Goal: Transaction & Acquisition: Purchase product/service

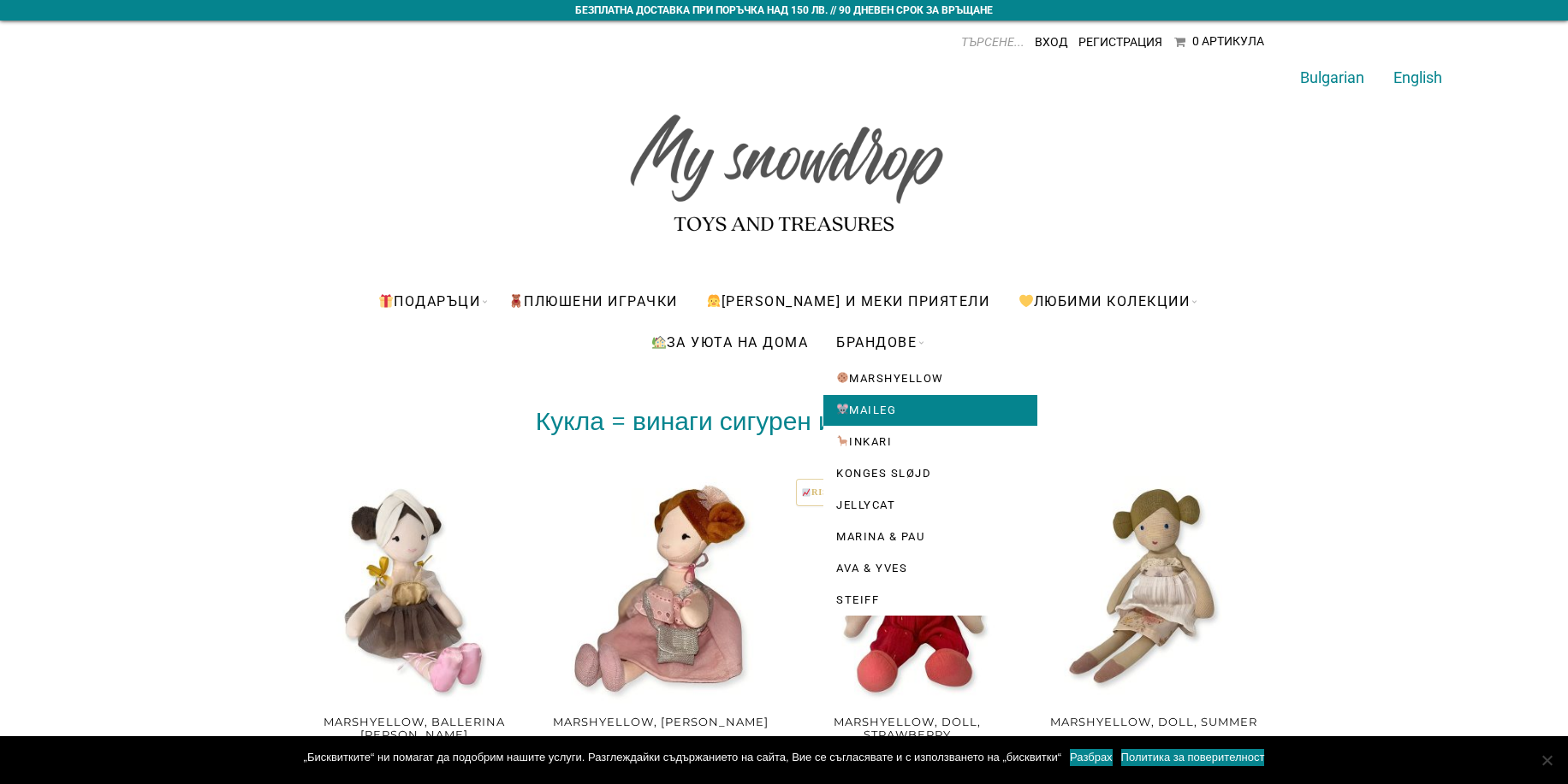
click at [881, 413] on link "Maileg" at bounding box center [930, 411] width 214 height 31
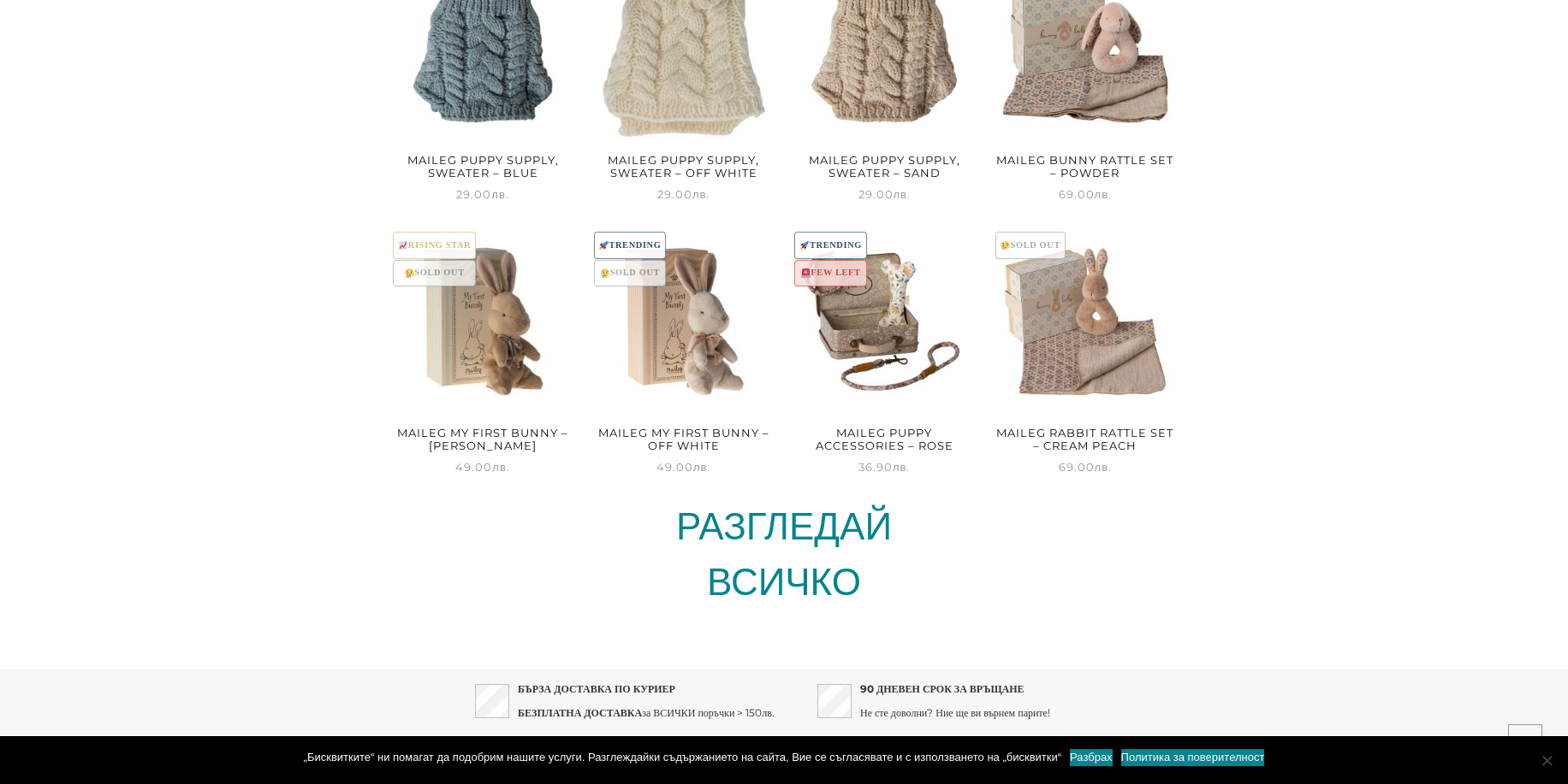
scroll to position [4622, 0]
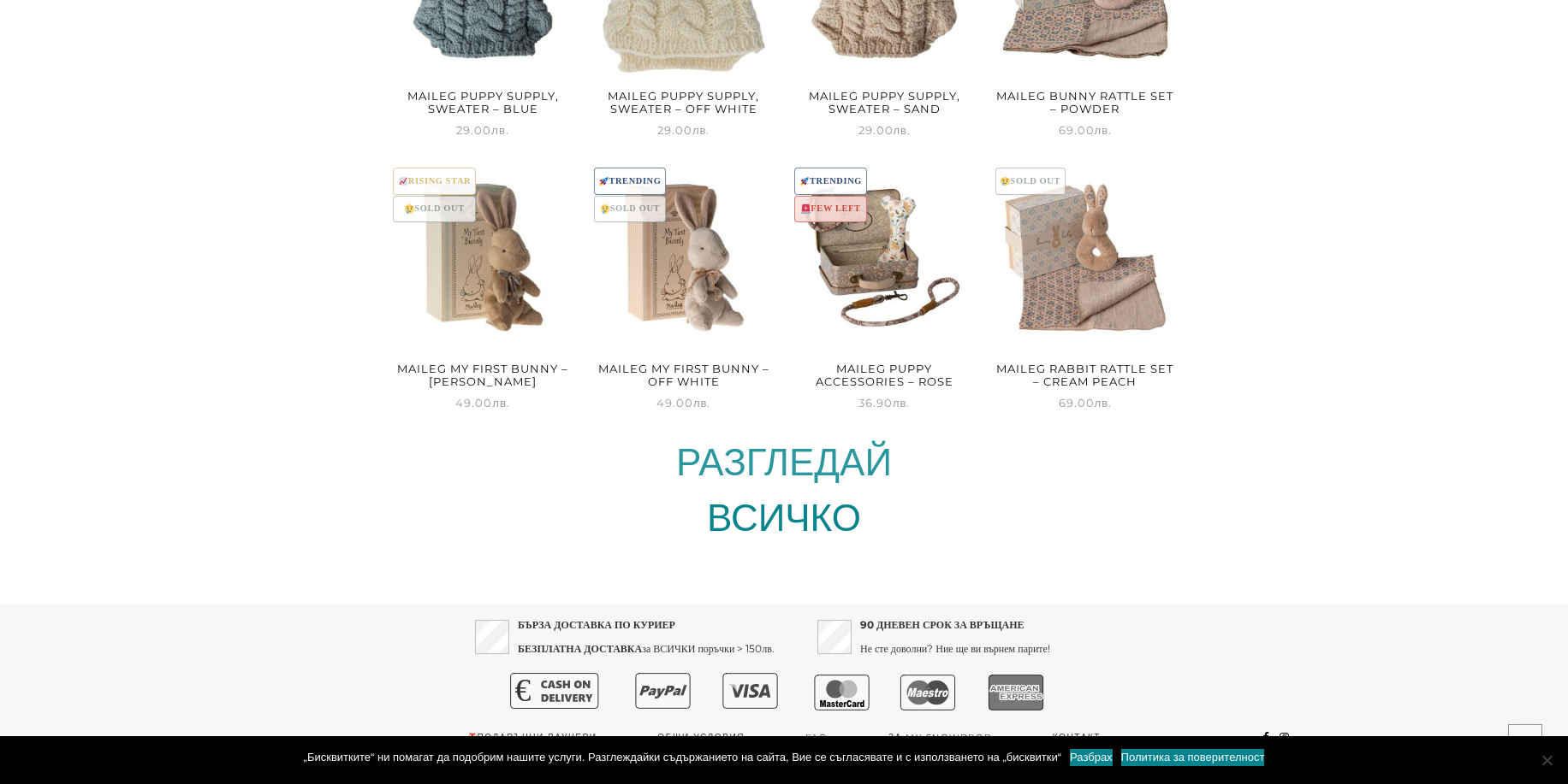
click at [790, 441] on link "РАЗГЛЕДАЙ" at bounding box center [784, 461] width 216 height 46
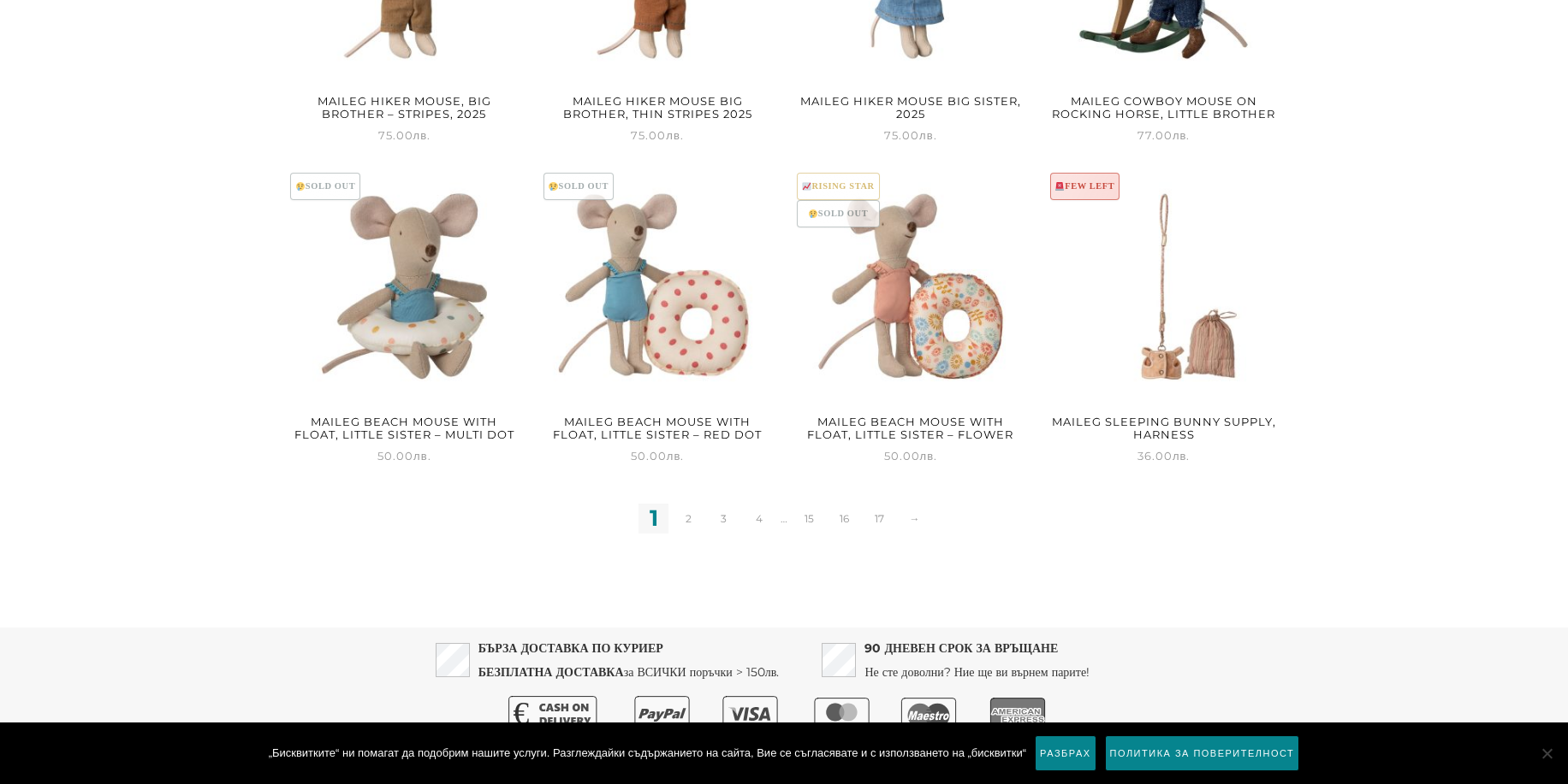
scroll to position [2172, 0]
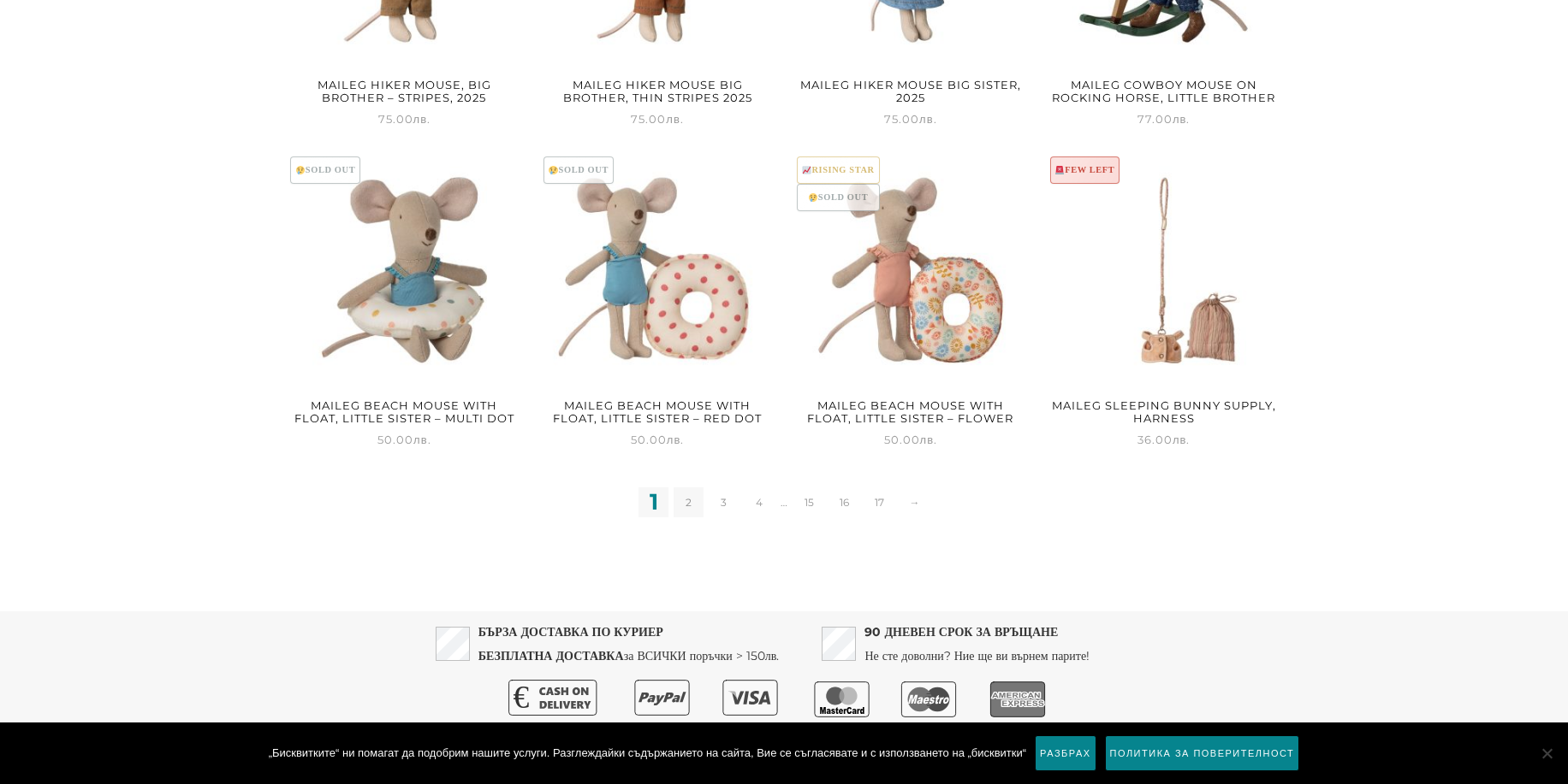
click at [688, 500] on link "2" at bounding box center [688, 502] width 30 height 30
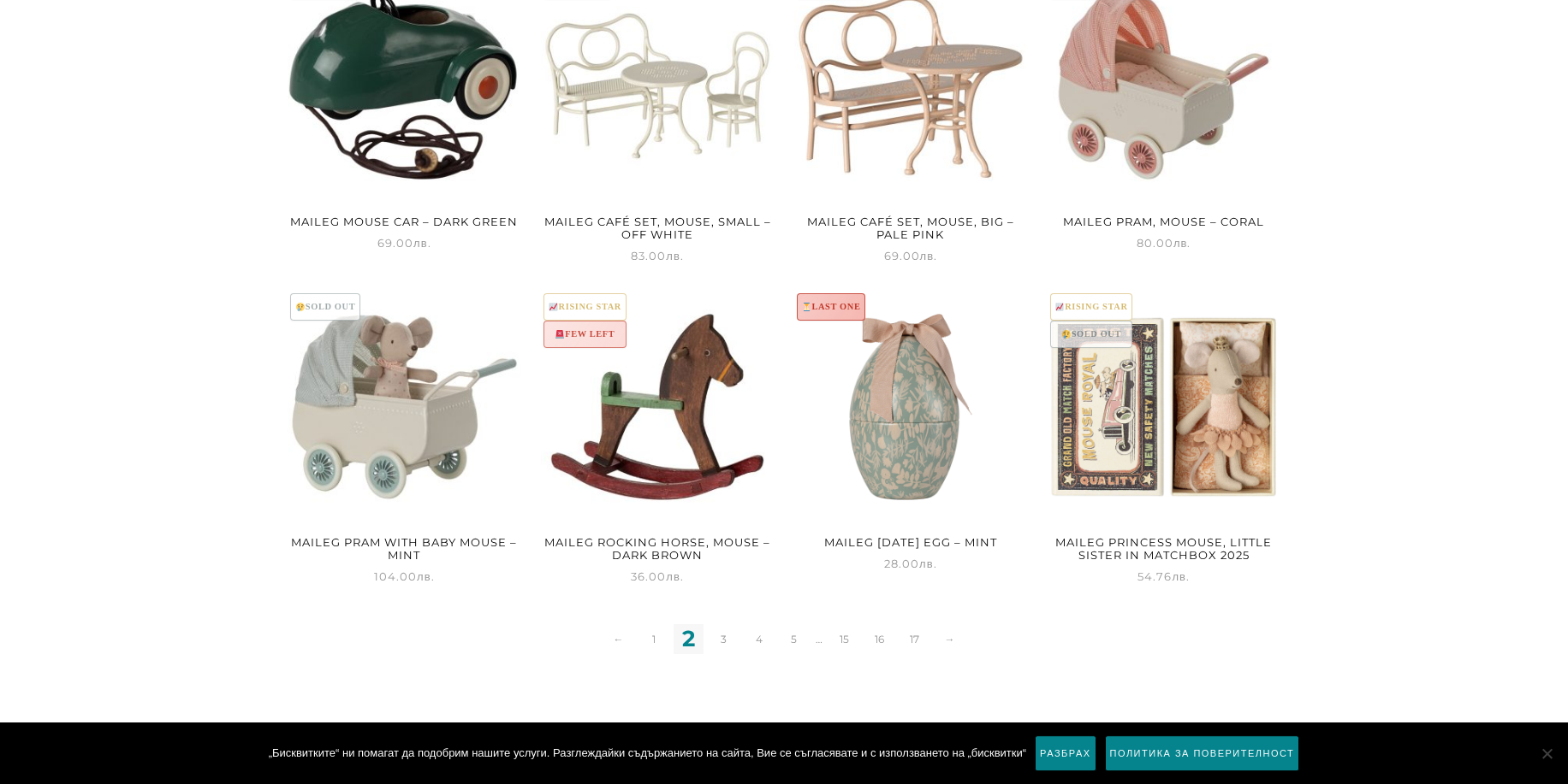
scroll to position [2172, 0]
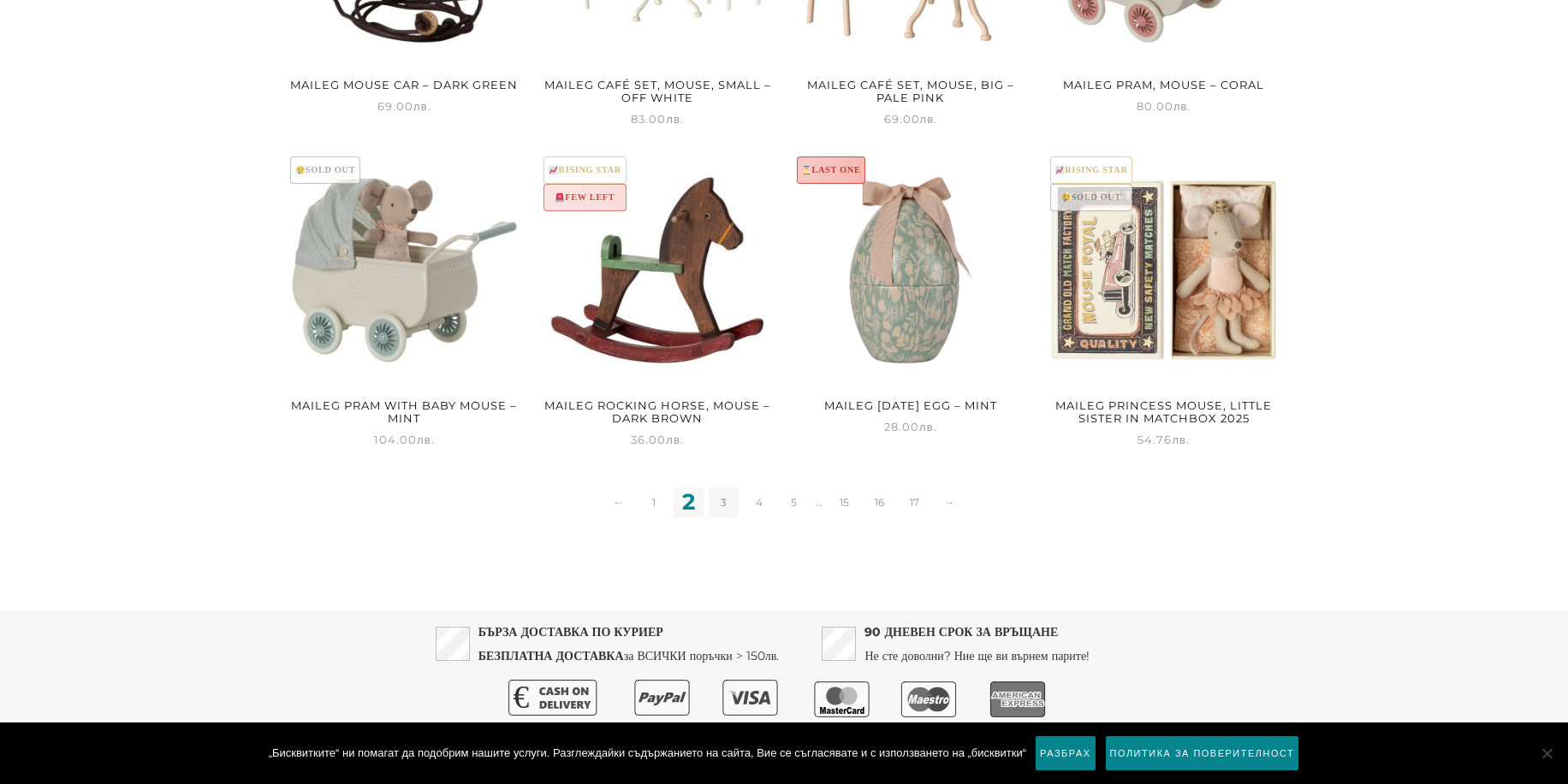
click at [727, 499] on link "3" at bounding box center [723, 502] width 30 height 30
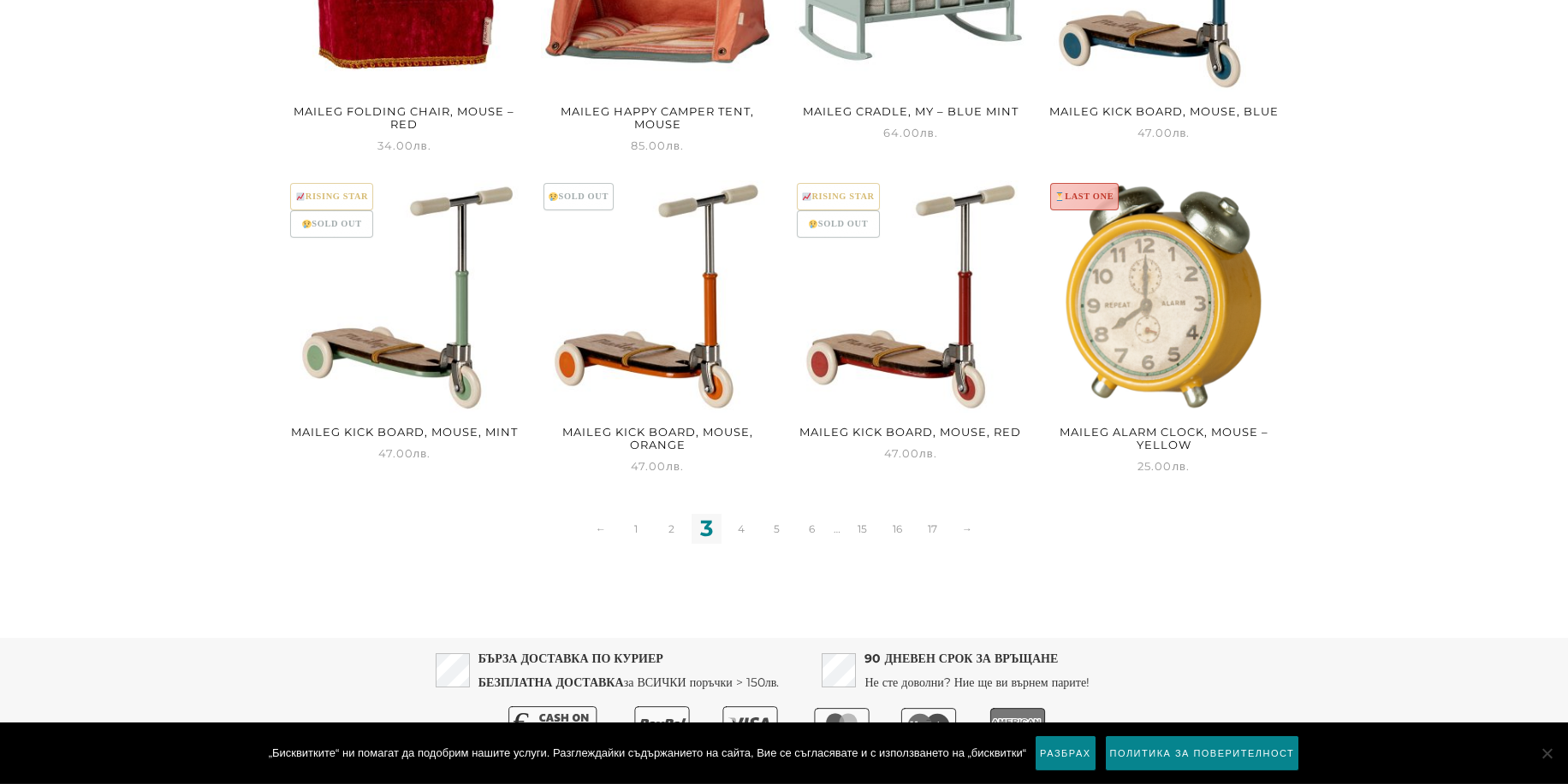
scroll to position [2172, 0]
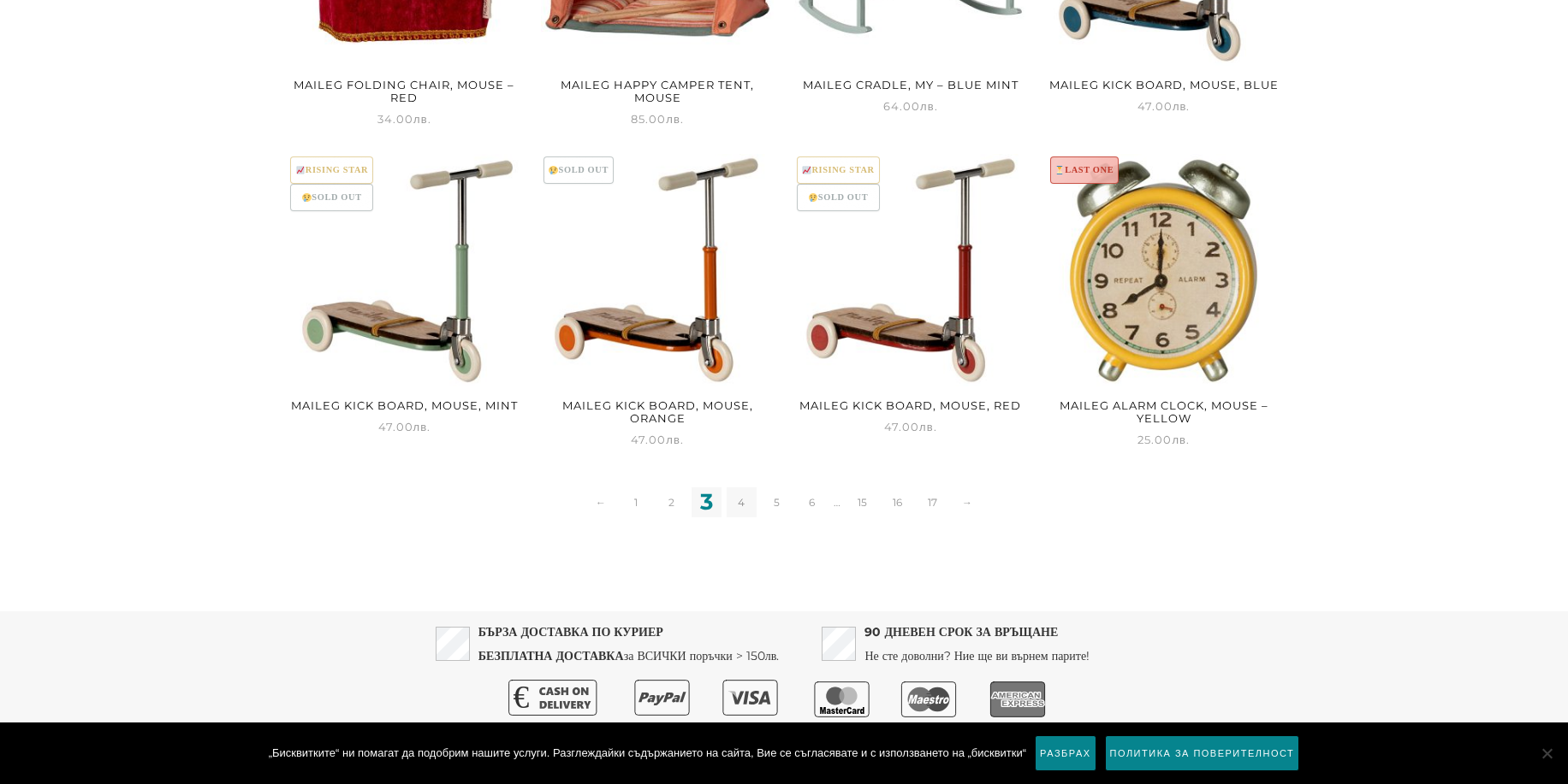
click at [740, 501] on link "4" at bounding box center [741, 502] width 30 height 30
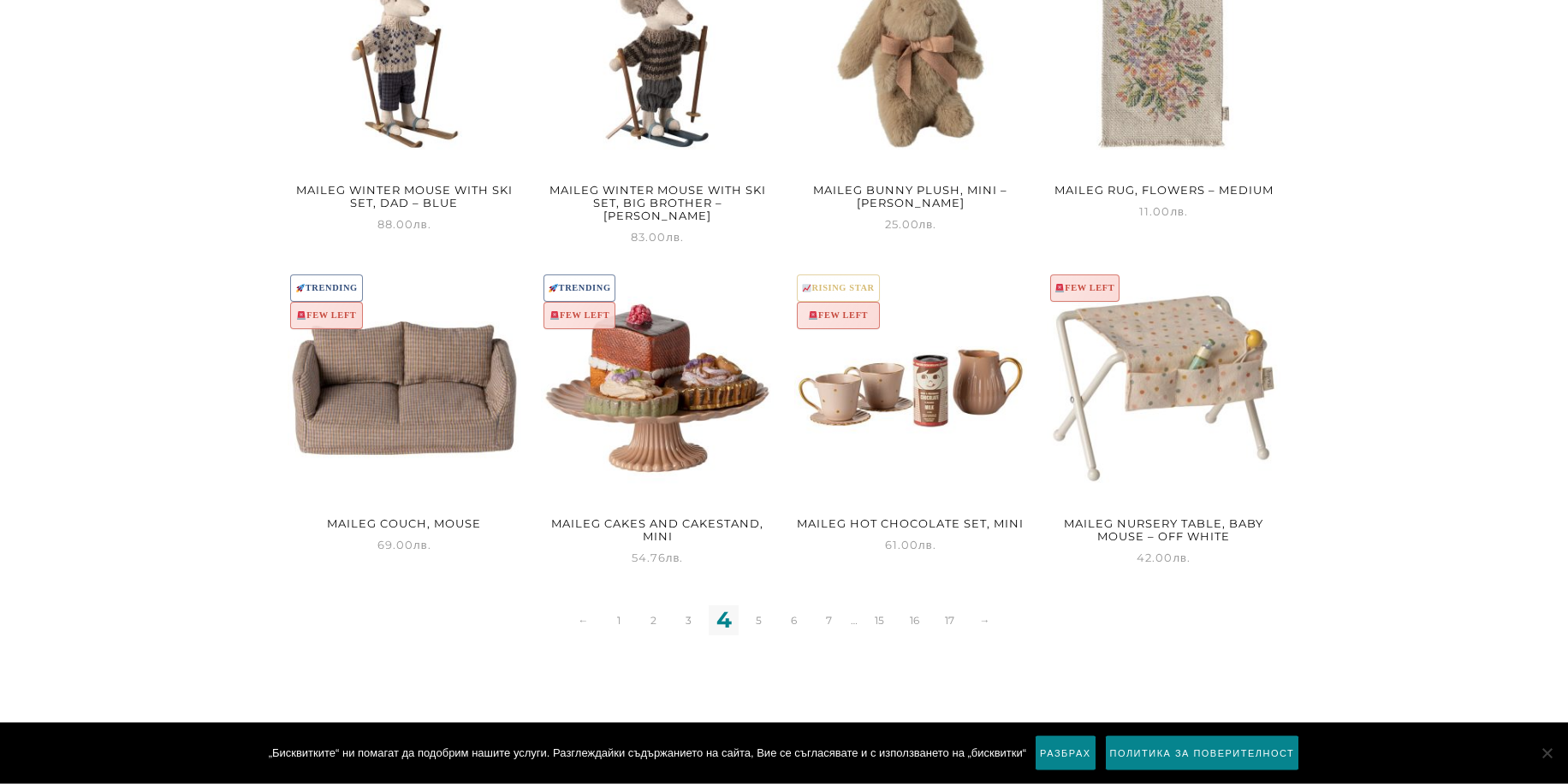
scroll to position [2172, 0]
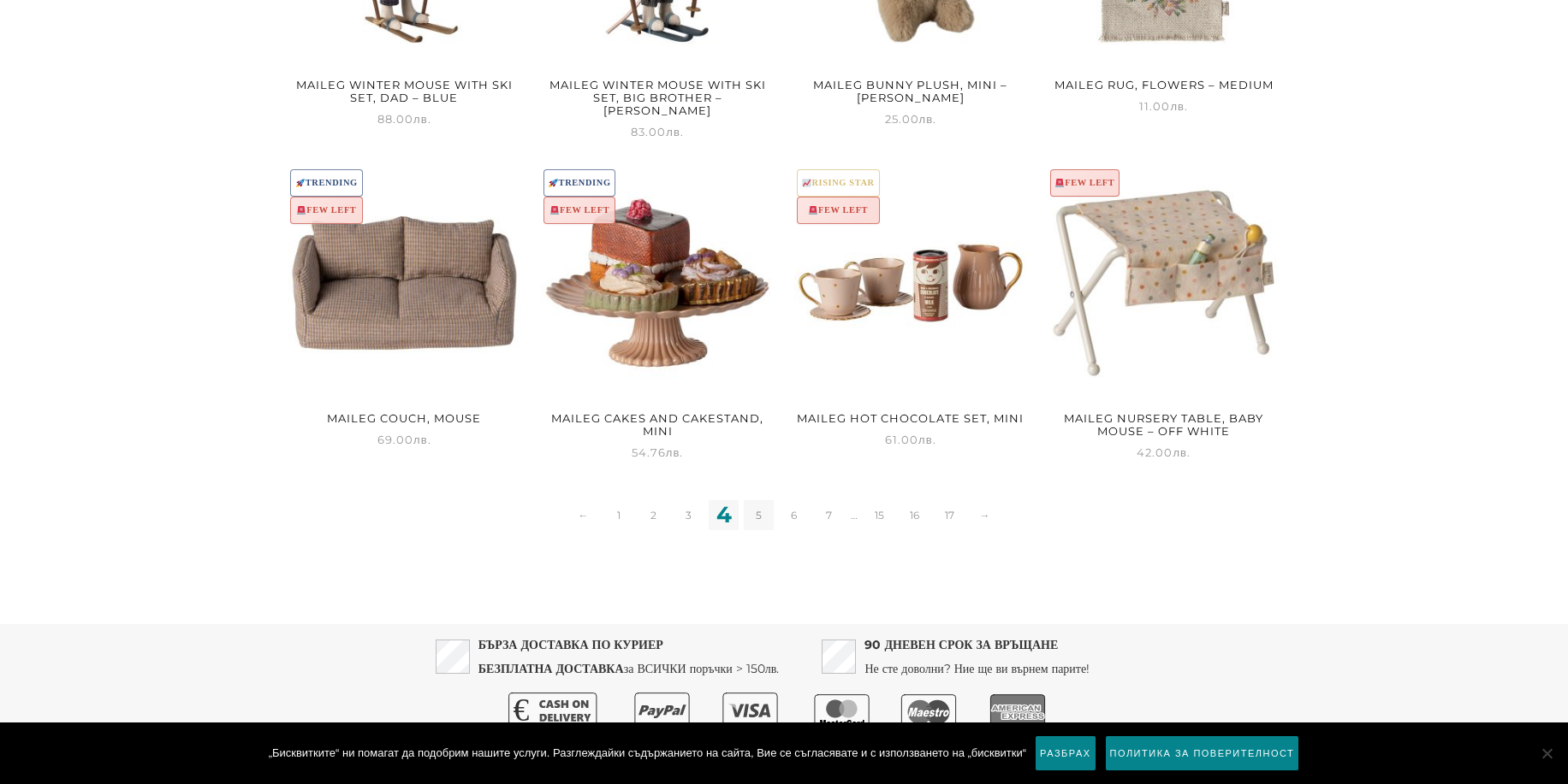
click at [757, 507] on link "5" at bounding box center [758, 515] width 30 height 30
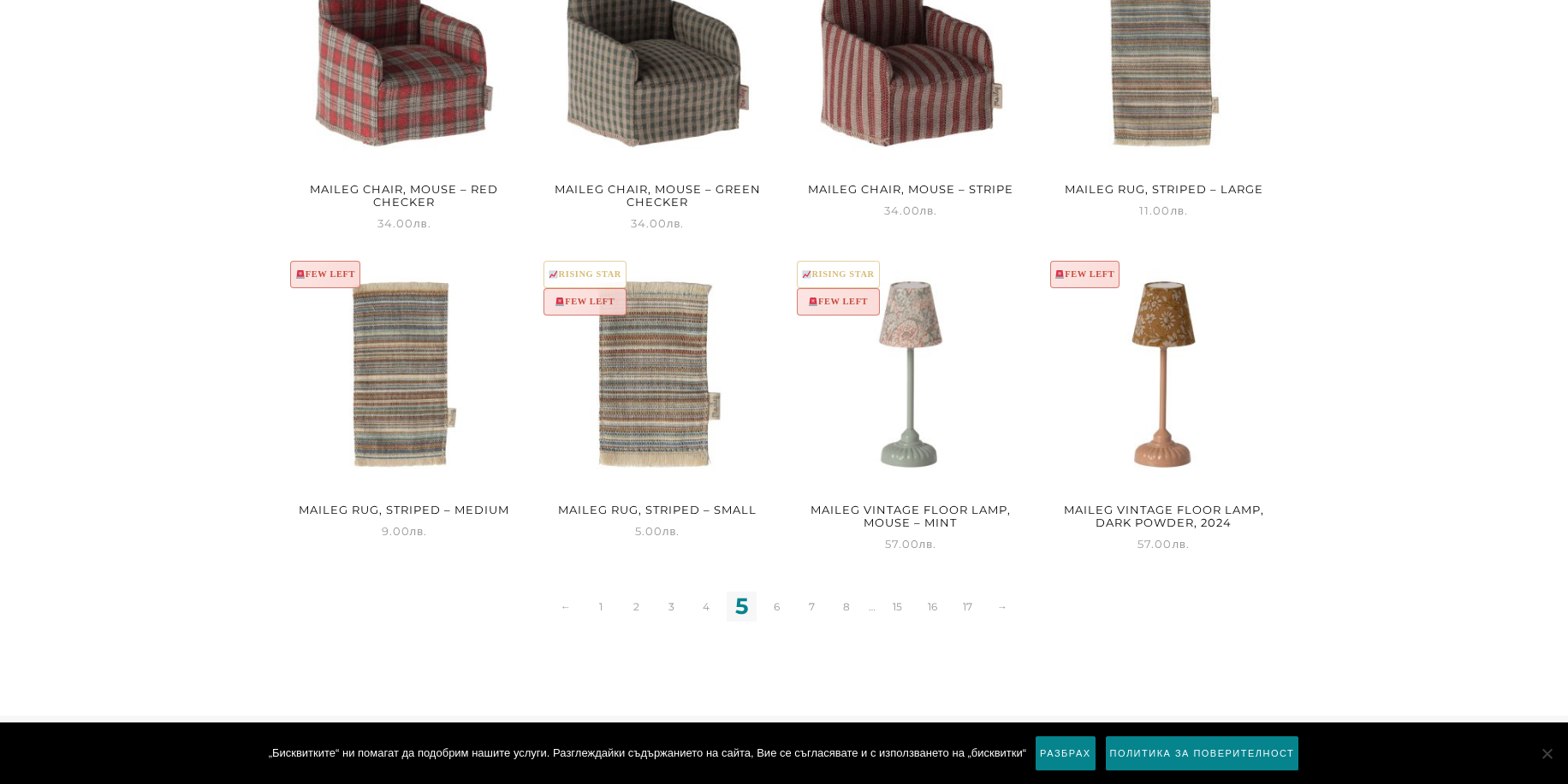
scroll to position [2094, 0]
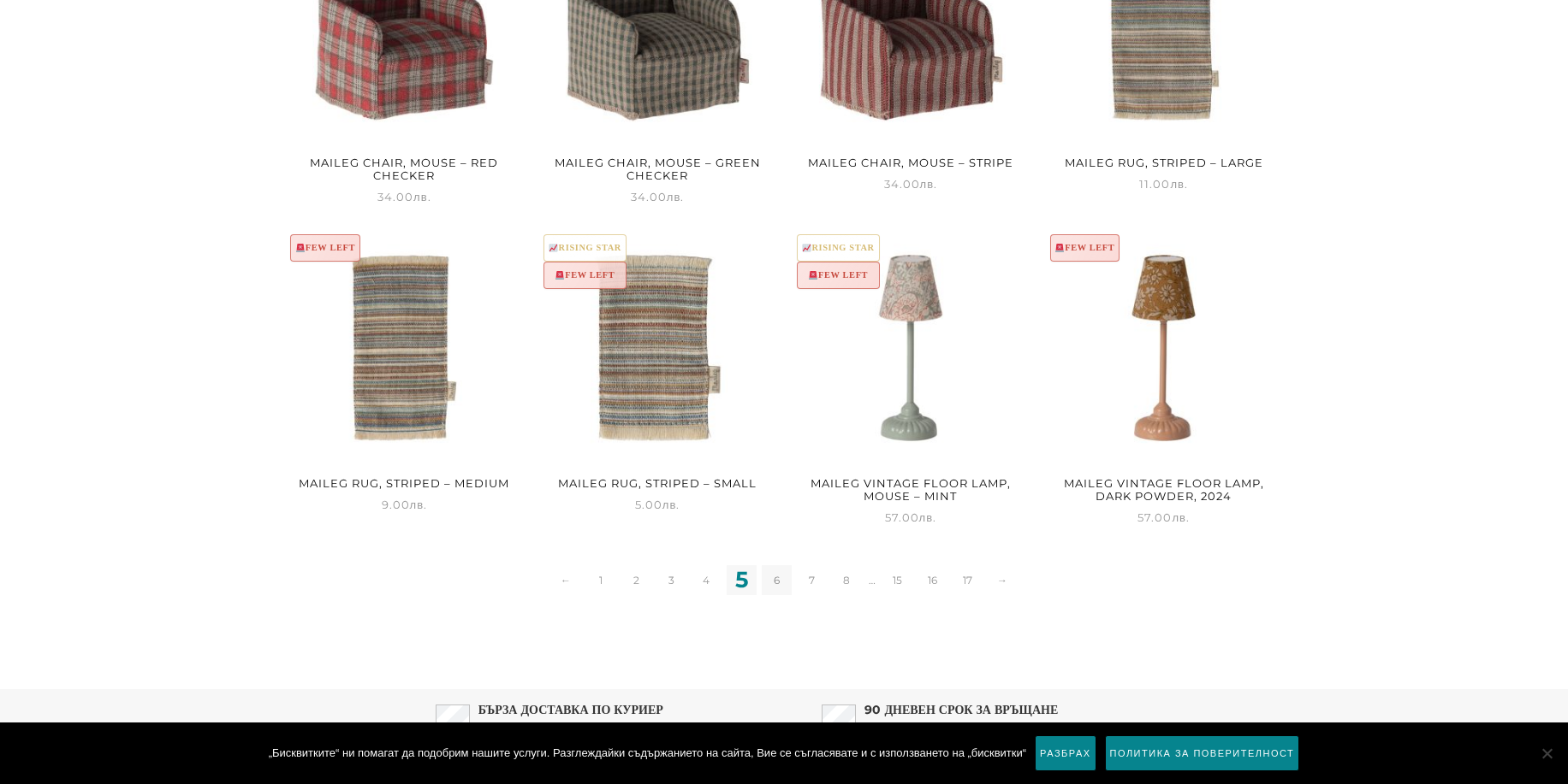
click at [778, 581] on link "6" at bounding box center [777, 580] width 30 height 30
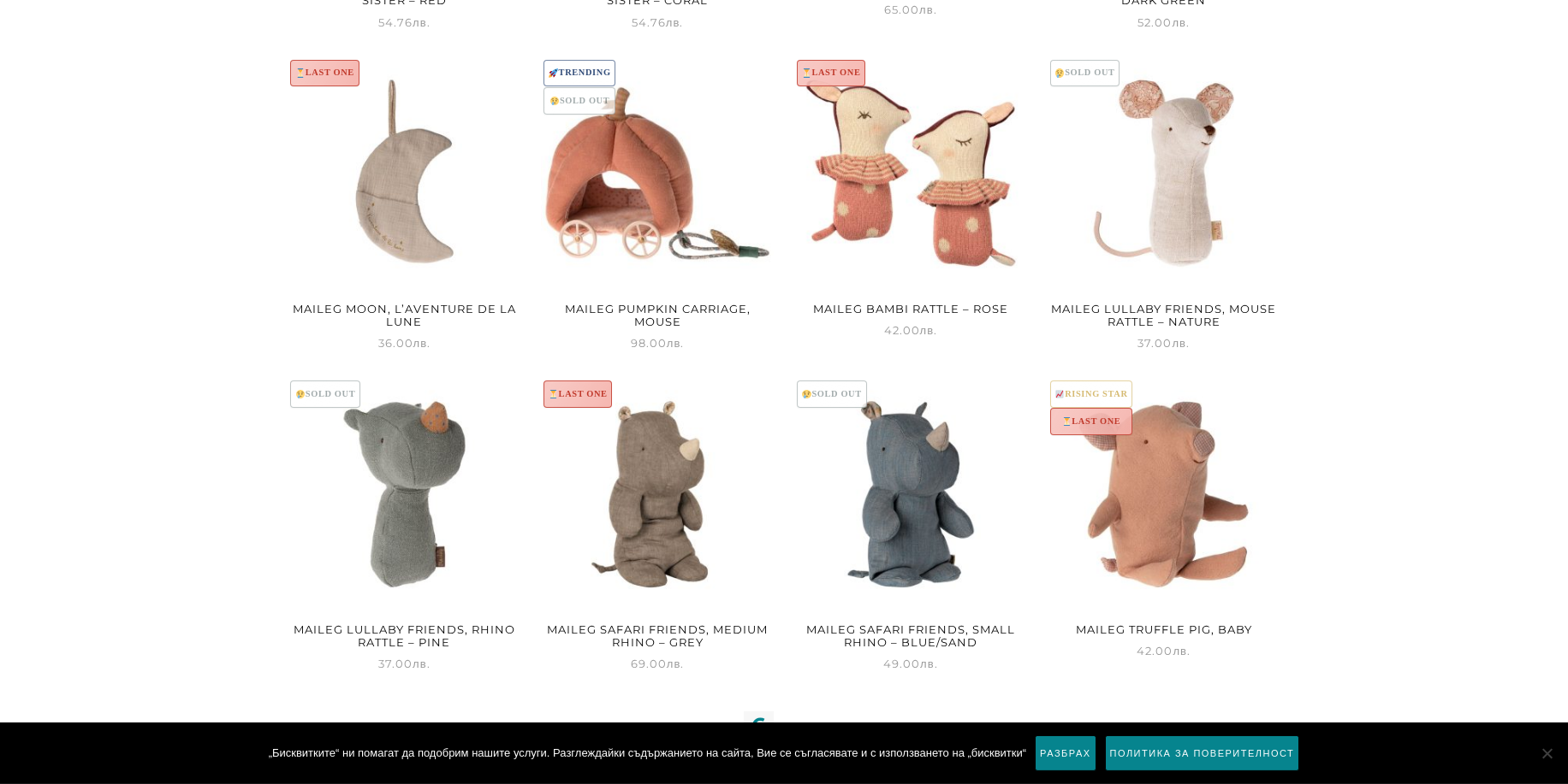
scroll to position [2007, 0]
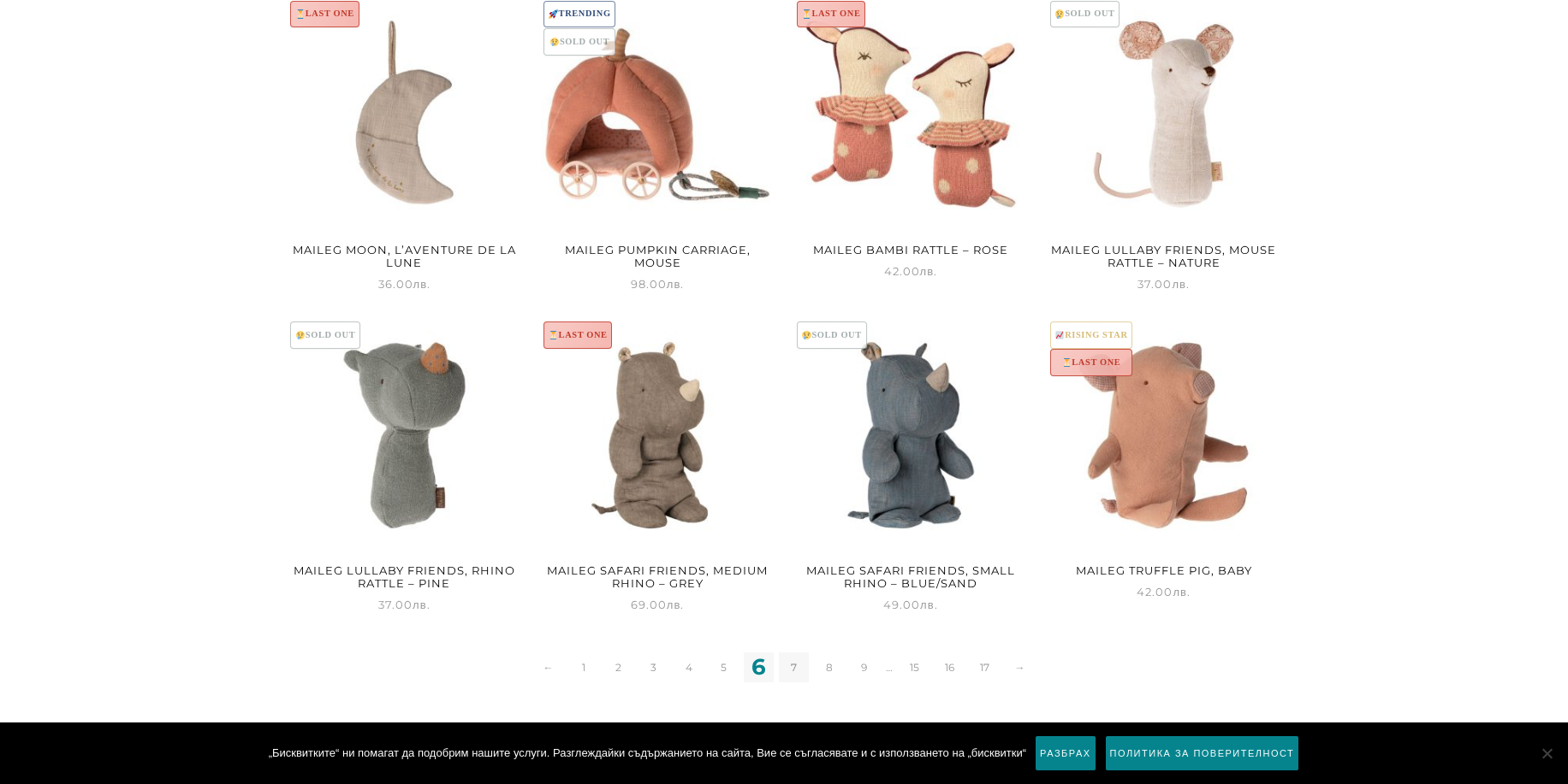
click at [792, 662] on link "7" at bounding box center [794, 667] width 30 height 30
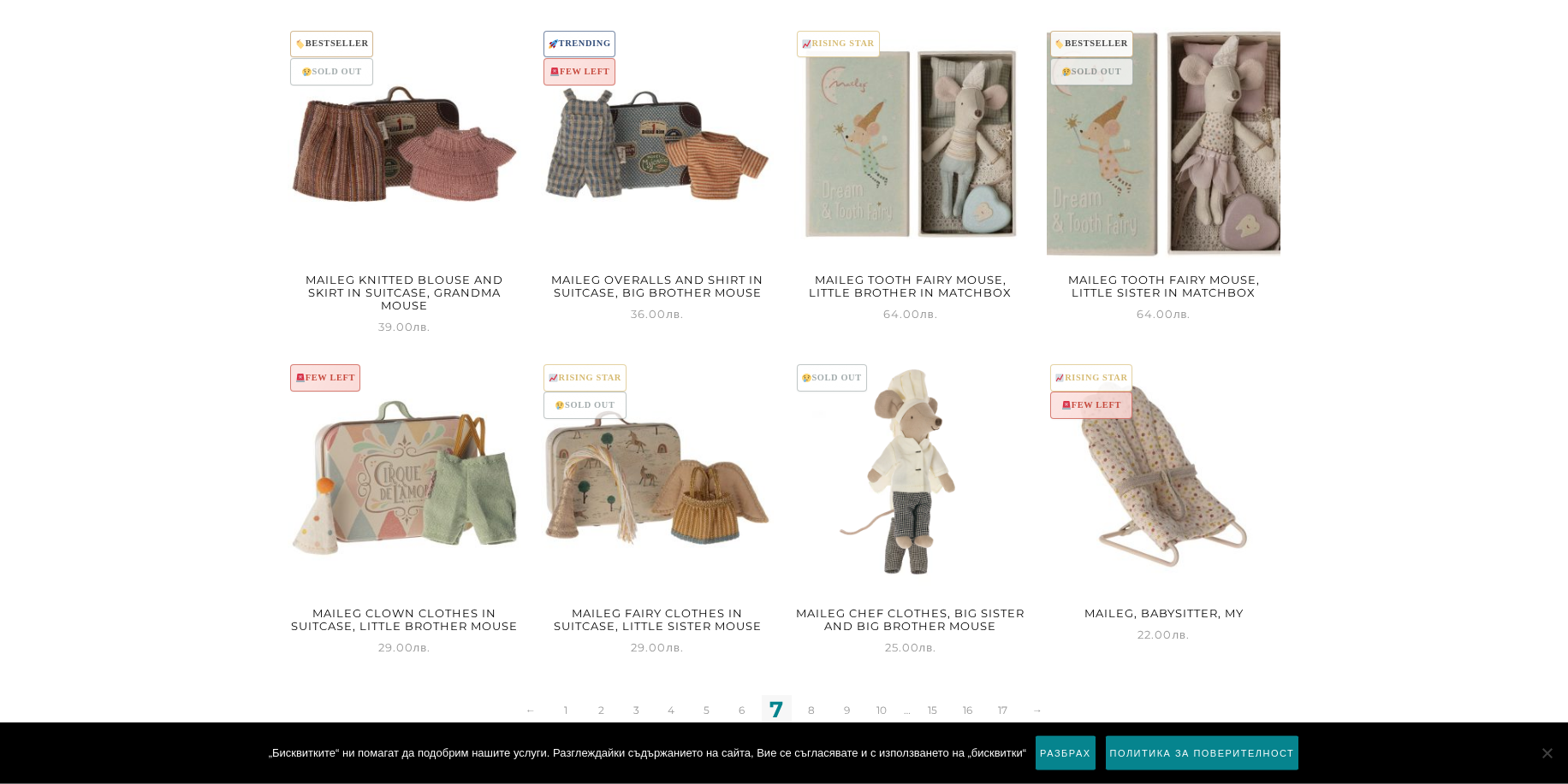
scroll to position [2094, 0]
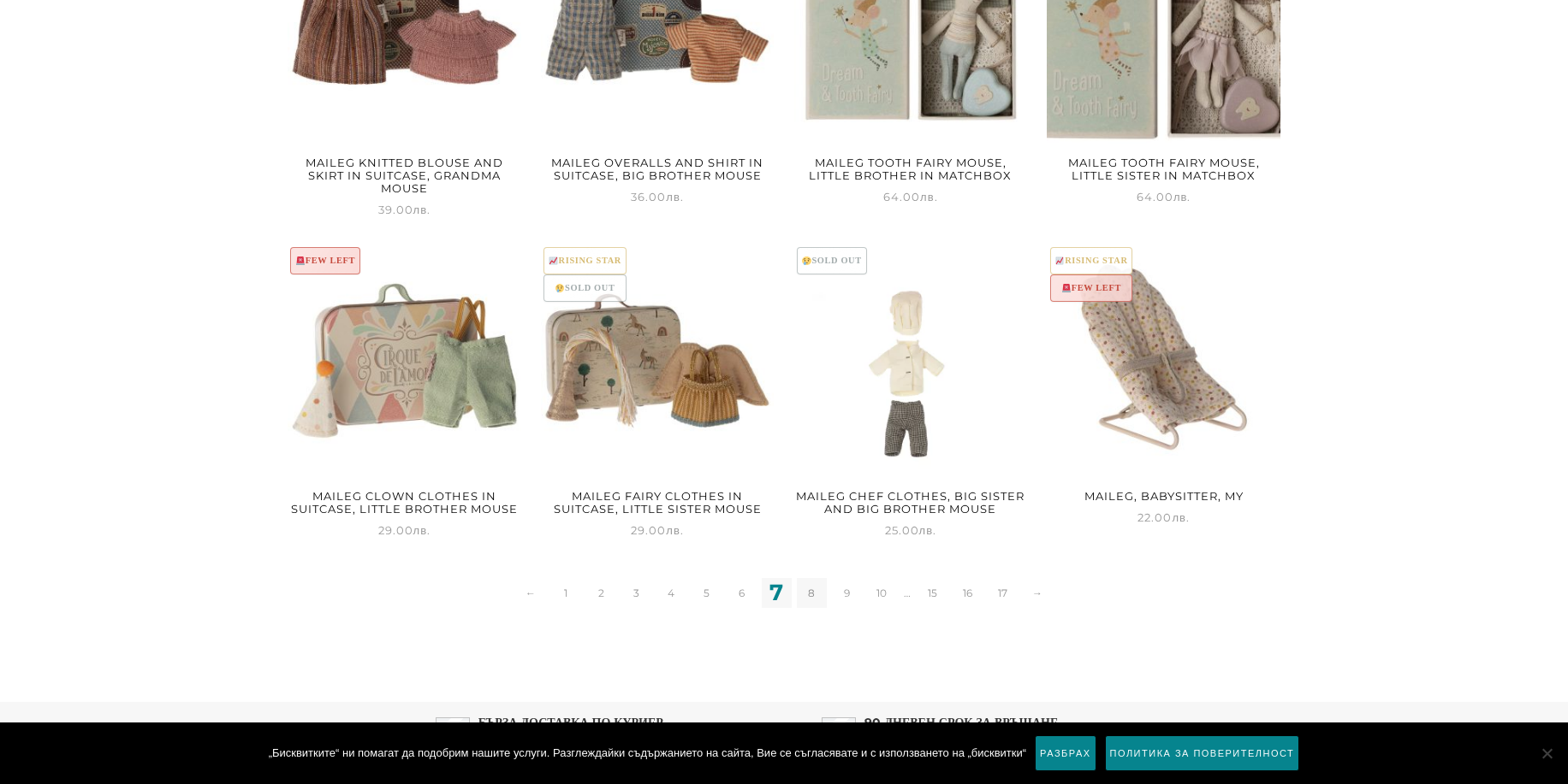
click at [815, 593] on link "8" at bounding box center [811, 593] width 30 height 30
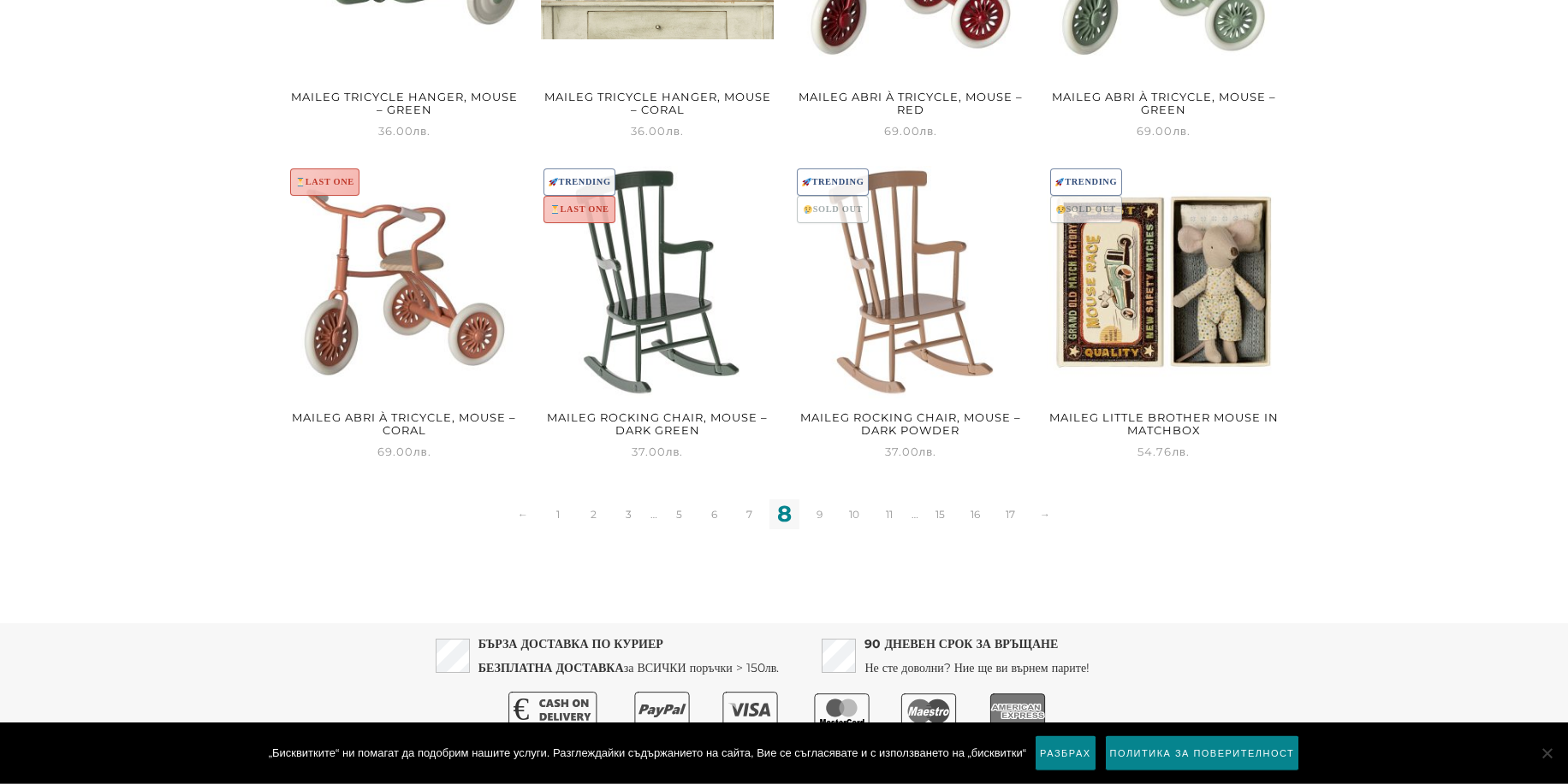
scroll to position [2172, 0]
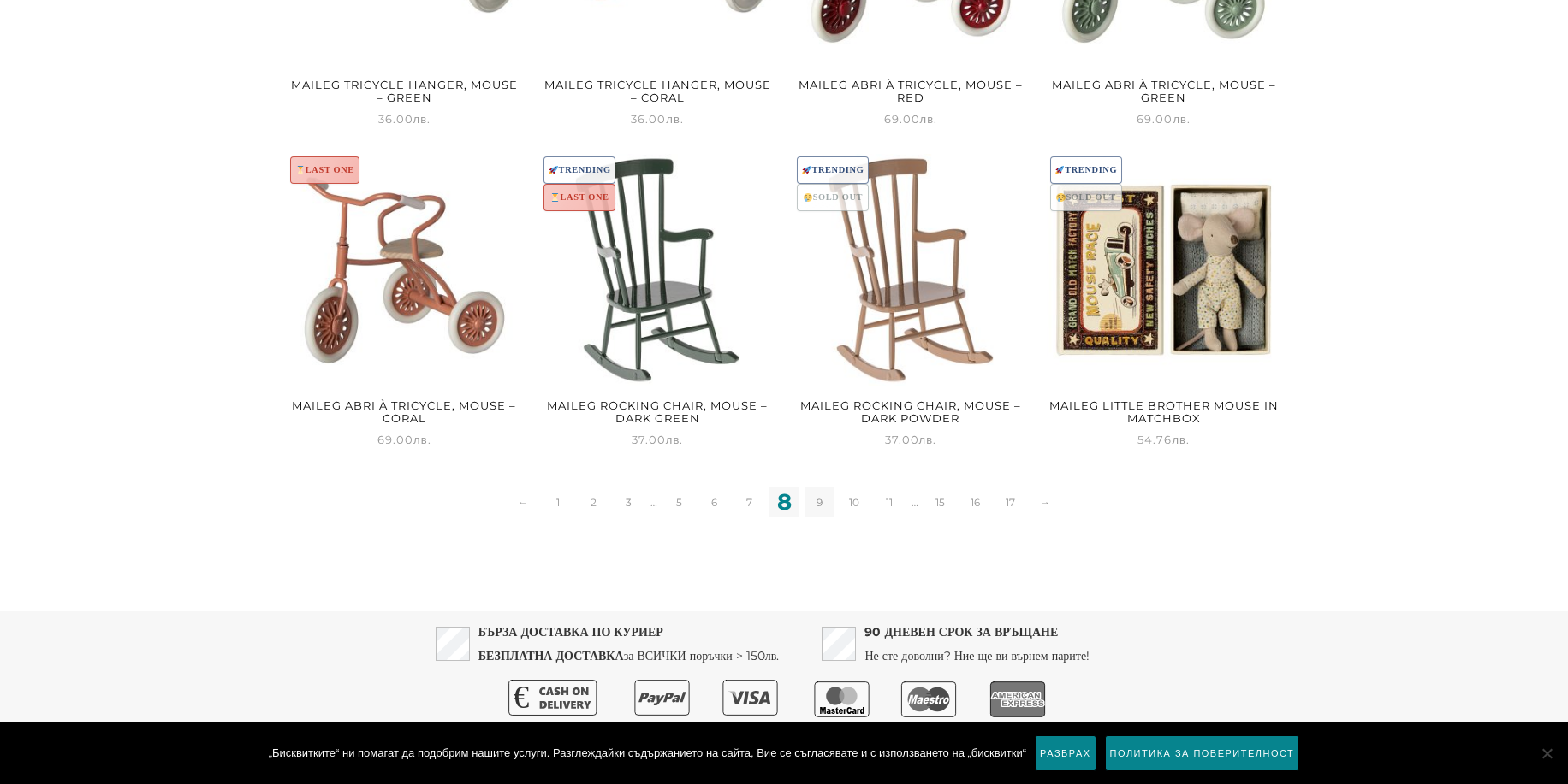
click at [826, 502] on link "9" at bounding box center [819, 502] width 30 height 30
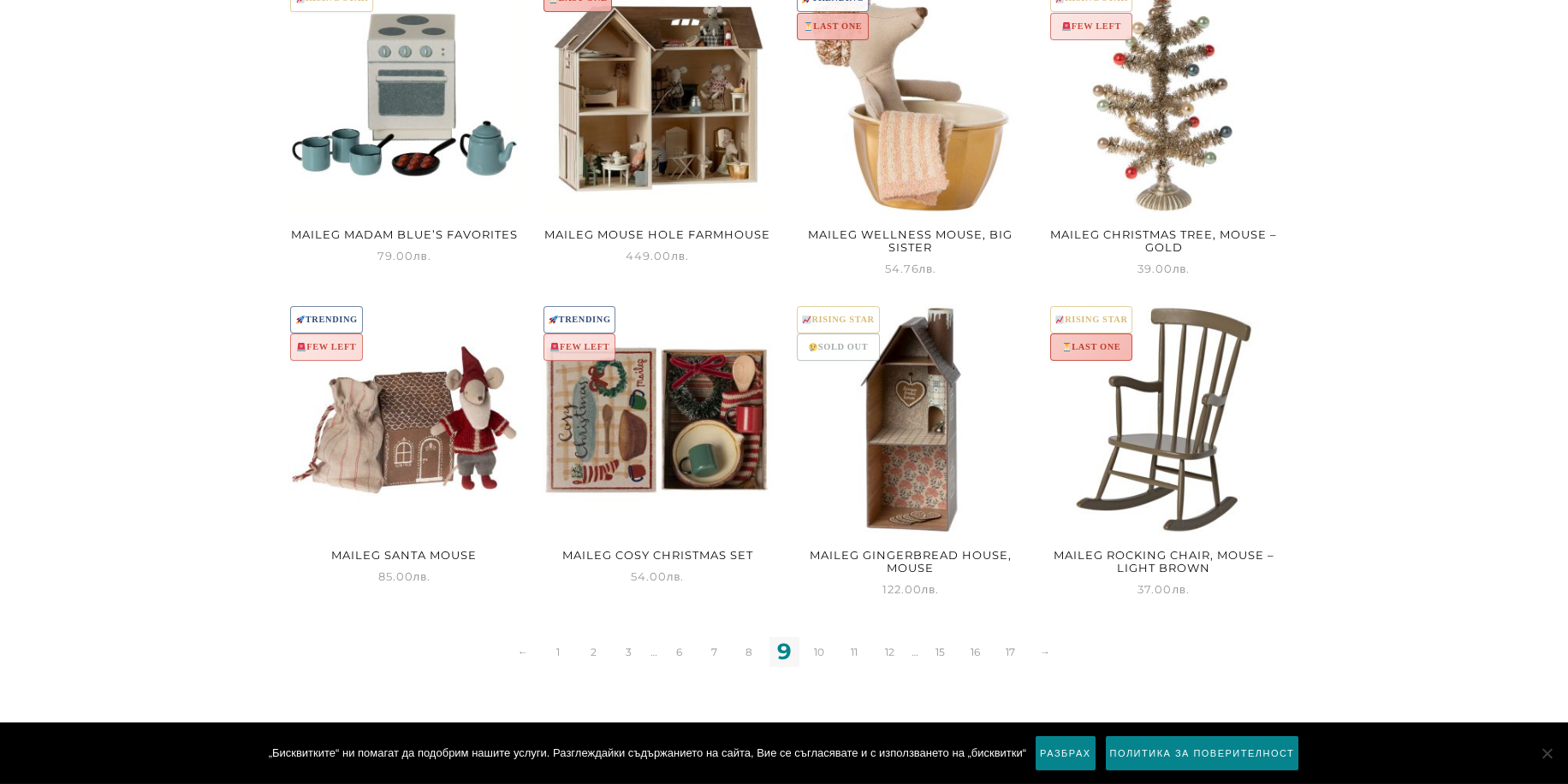
scroll to position [2094, 0]
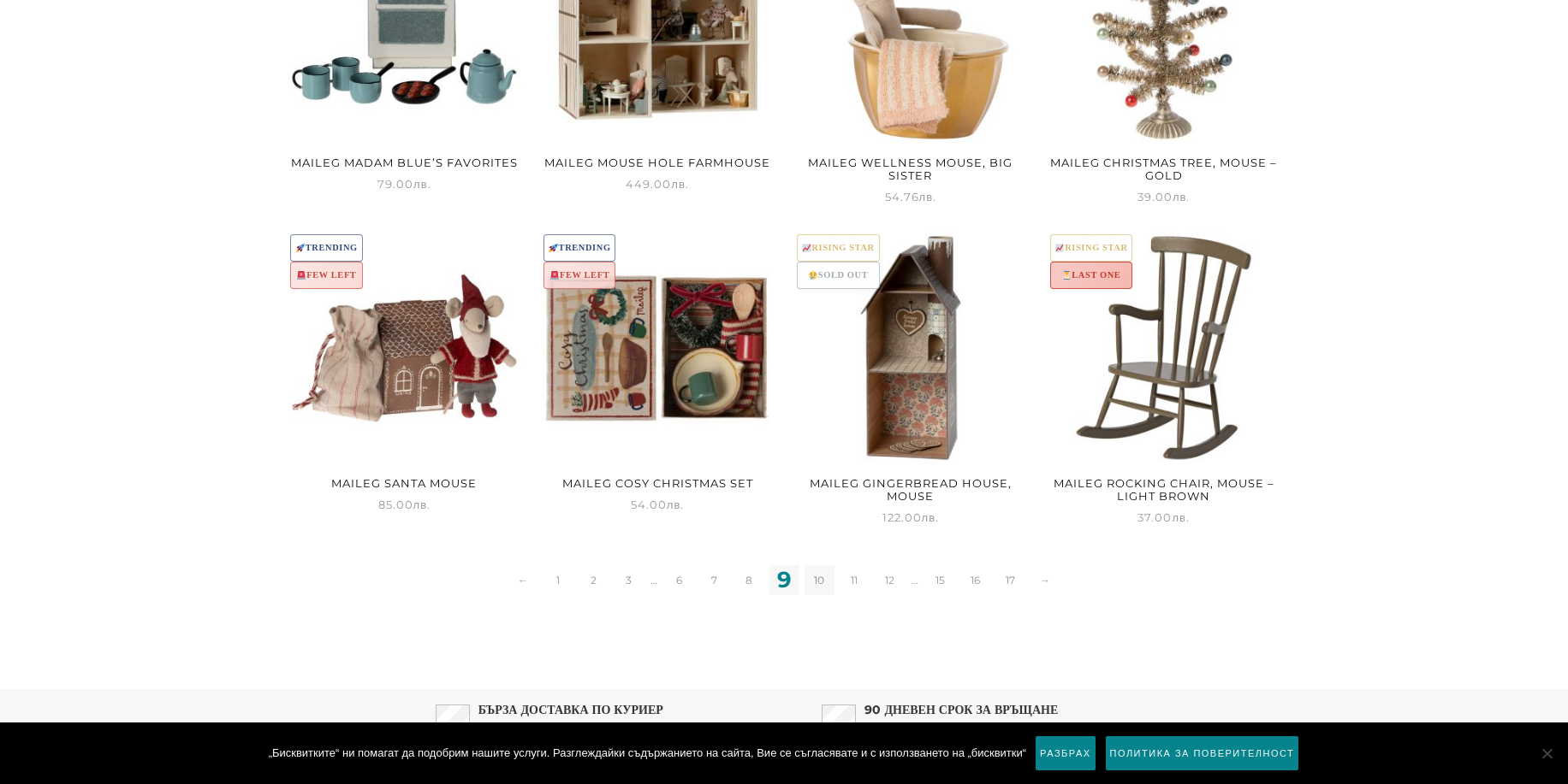
click at [821, 576] on link "10" at bounding box center [819, 580] width 30 height 30
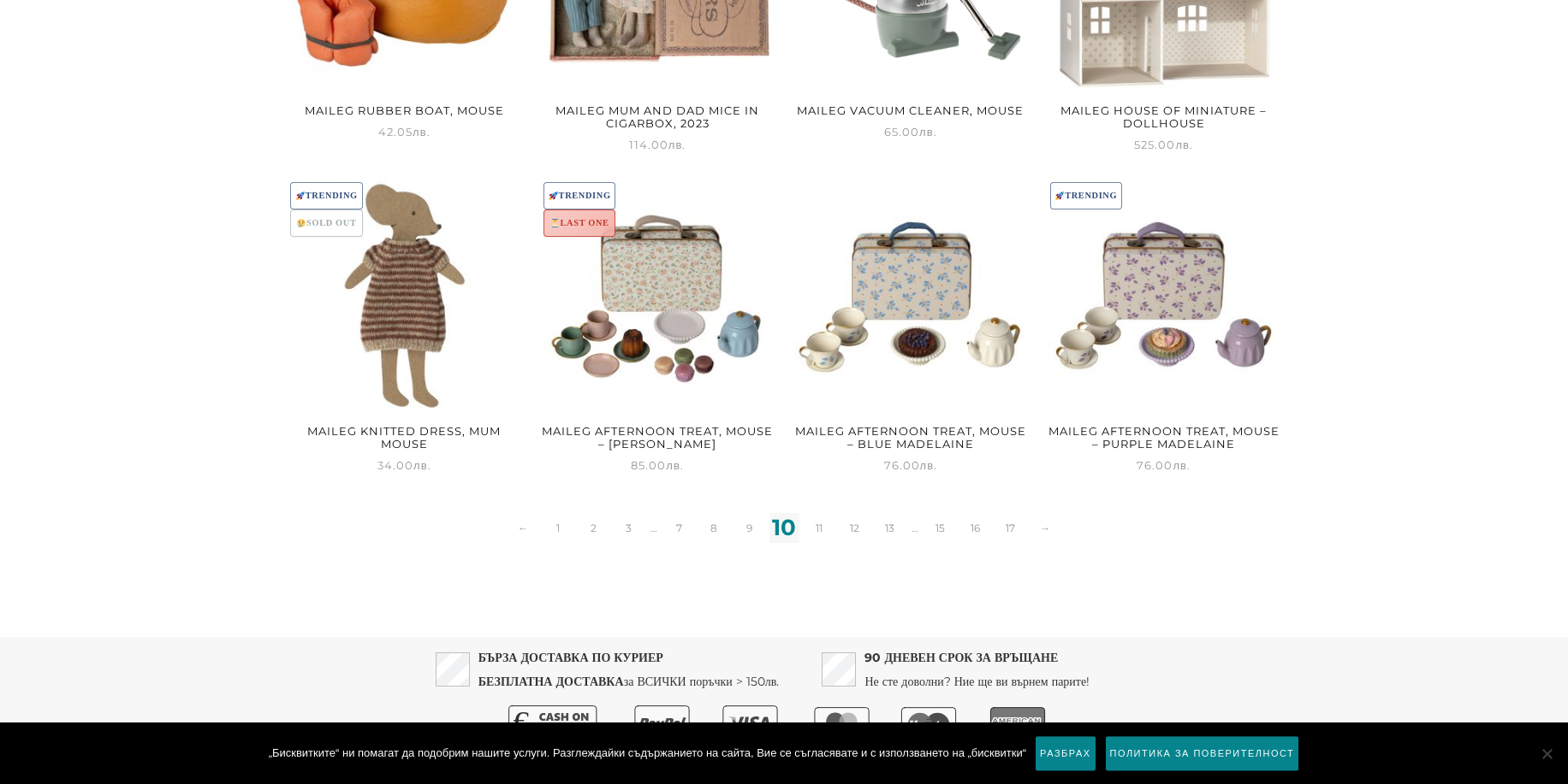
scroll to position [2159, 0]
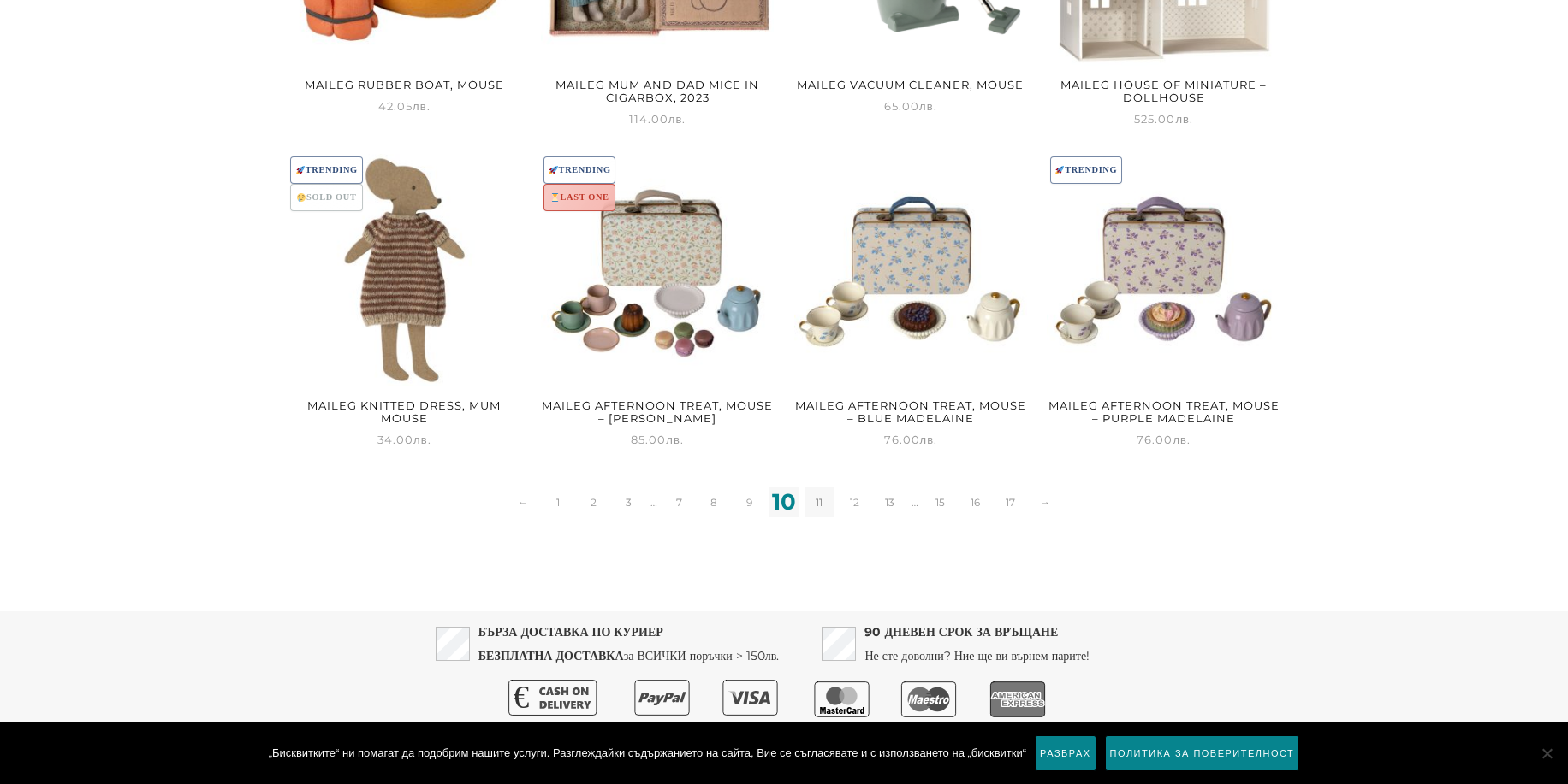
click at [819, 498] on link "11" at bounding box center [819, 502] width 30 height 30
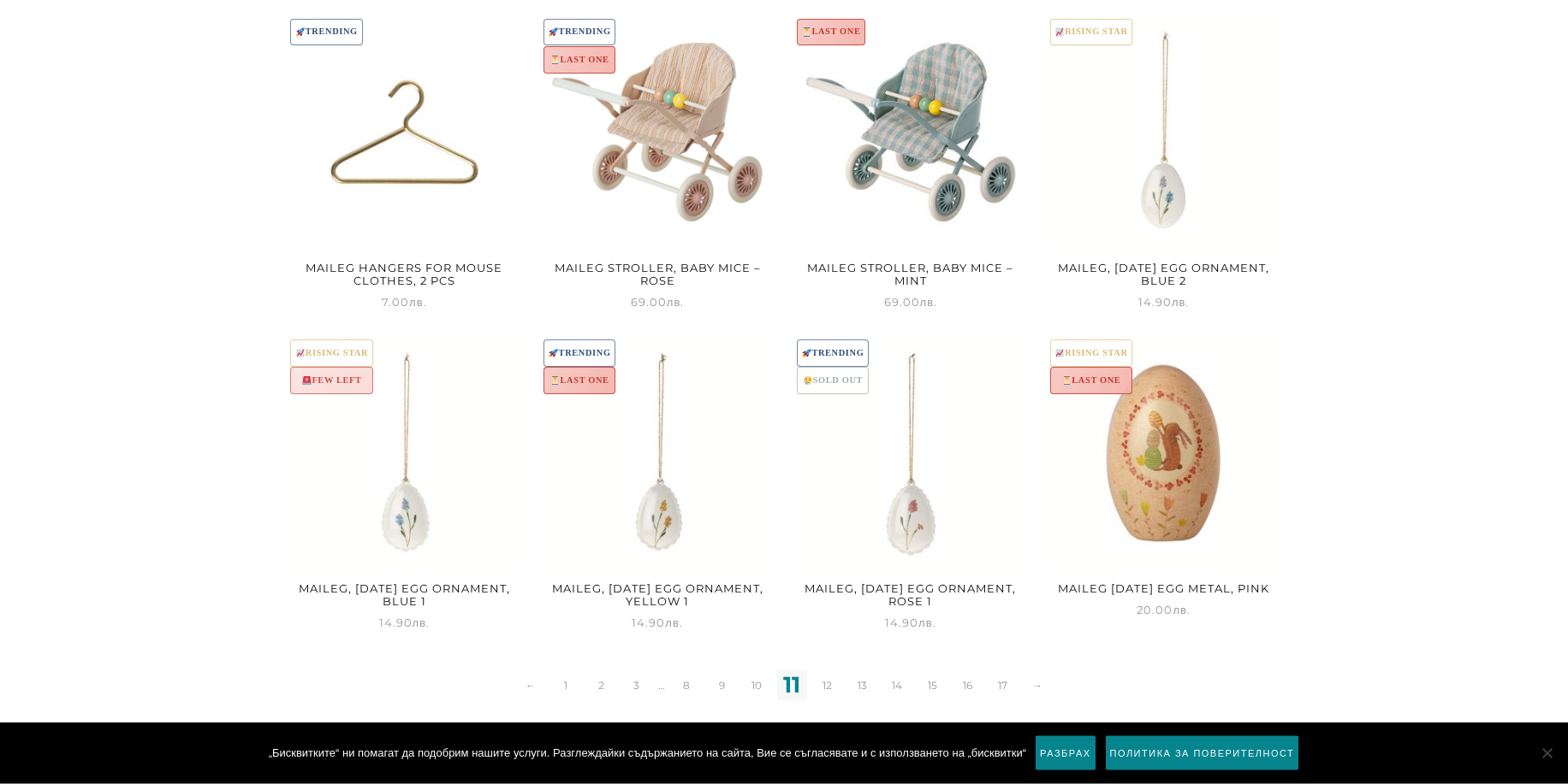
scroll to position [2007, 0]
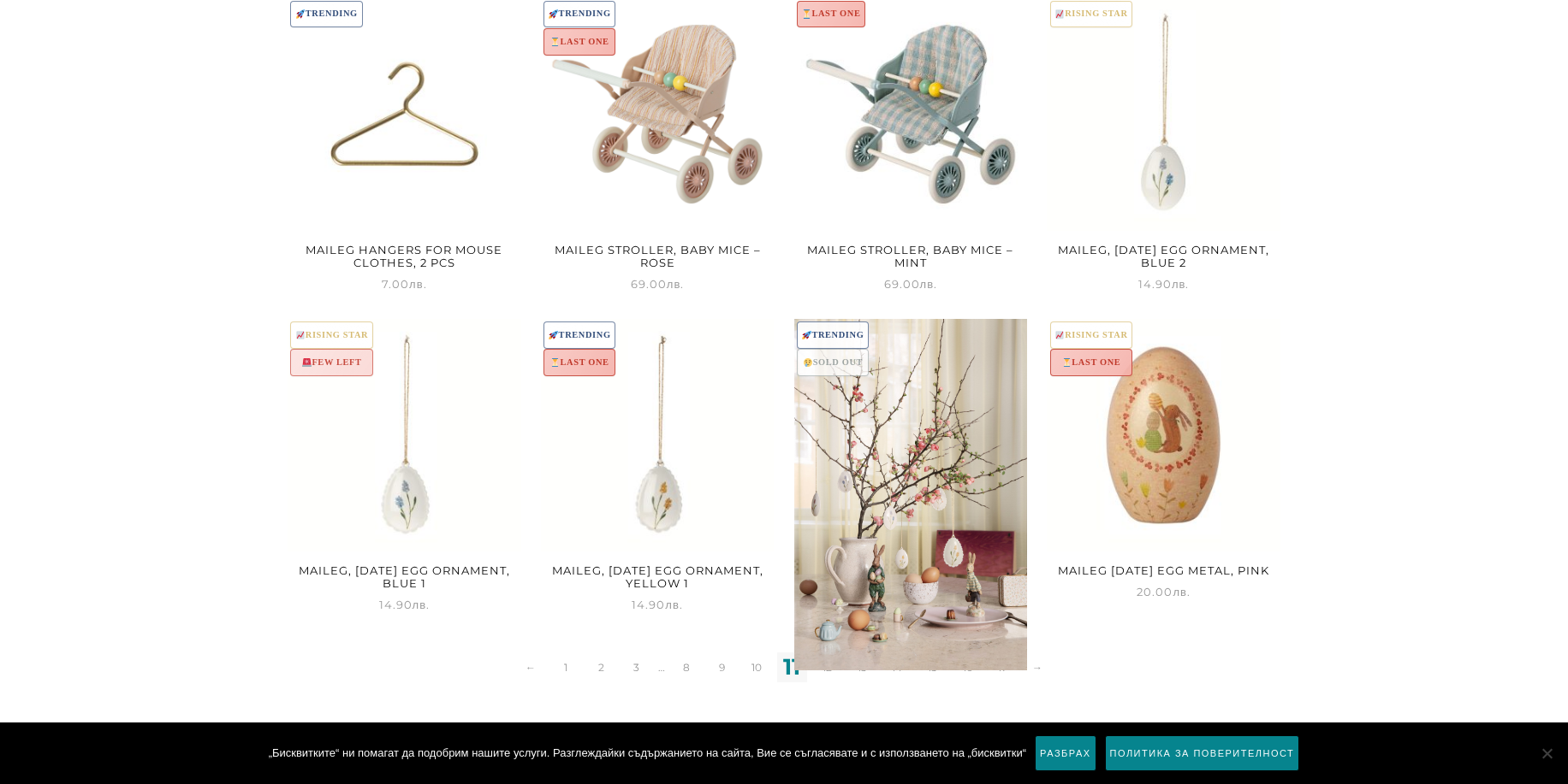
click at [824, 668] on img at bounding box center [911, 495] width 234 height 351
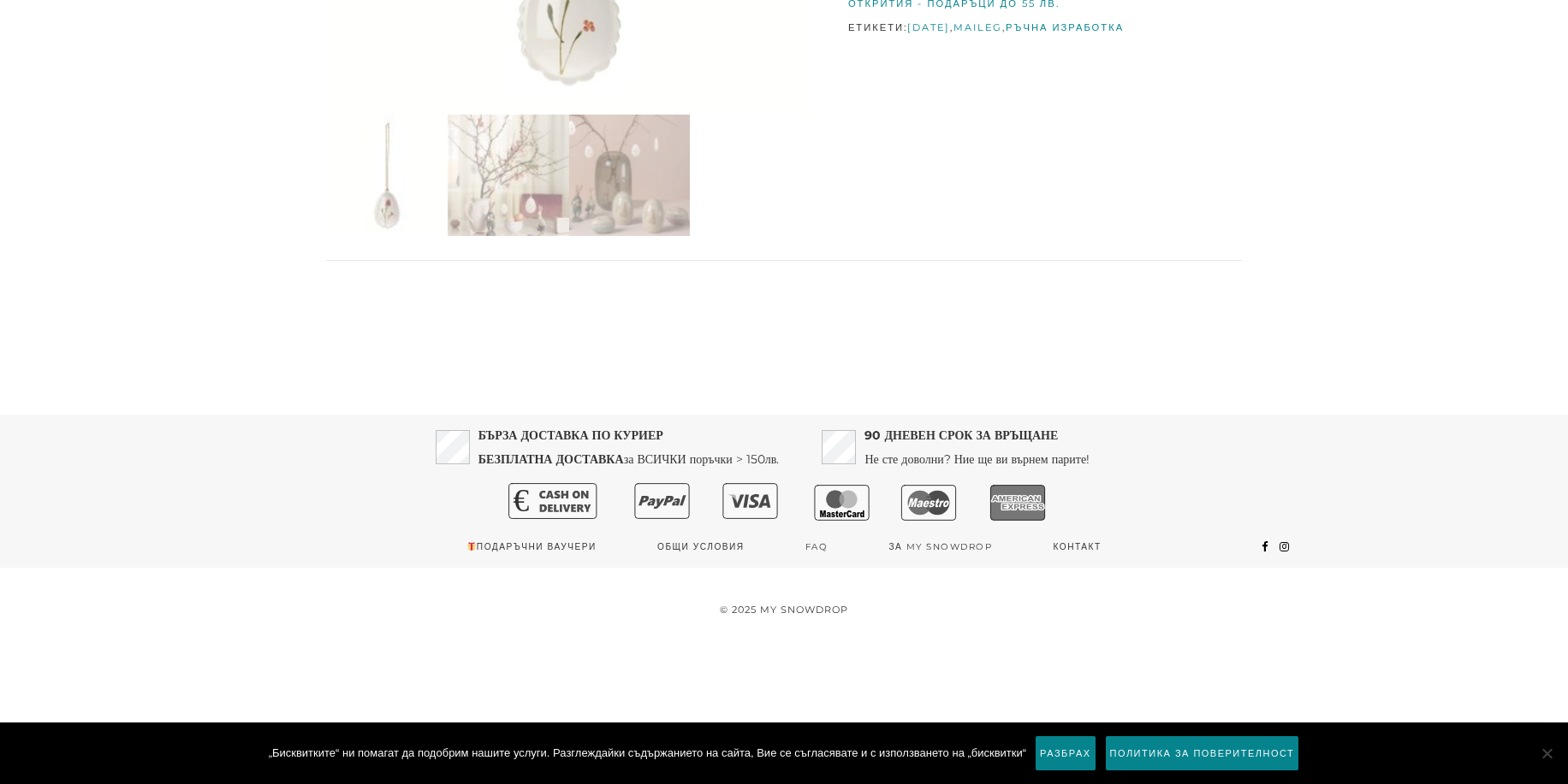
scroll to position [164, 0]
